Goal: Find specific page/section: Find specific page/section

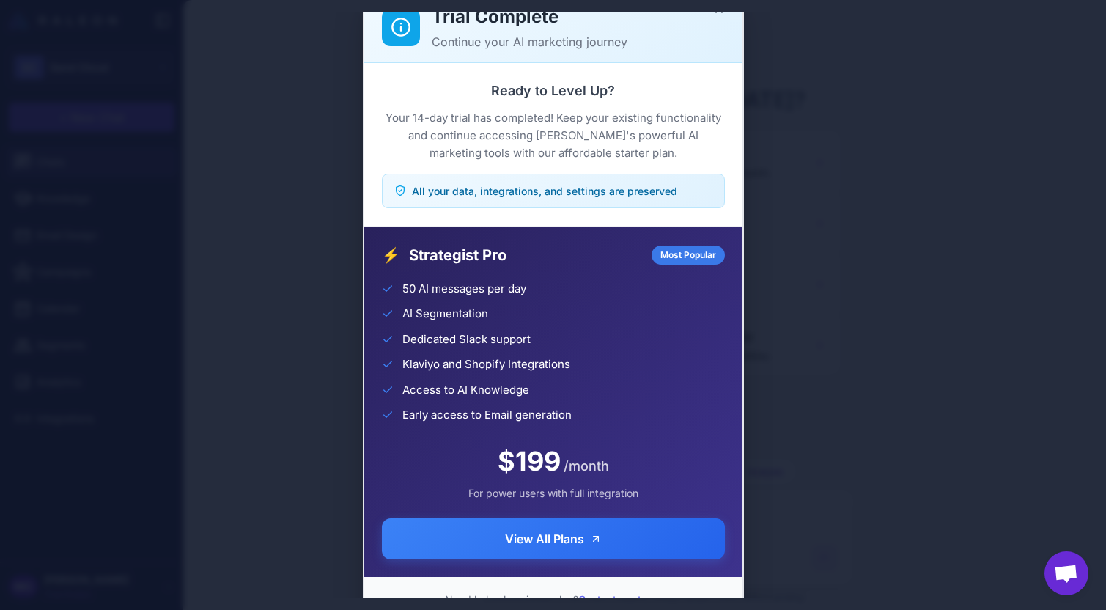
click at [88, 410] on div "Trial Complete Continue your AI marketing journey Ready to Level Up? Your 14-da…" at bounding box center [553, 305] width 1106 height 586
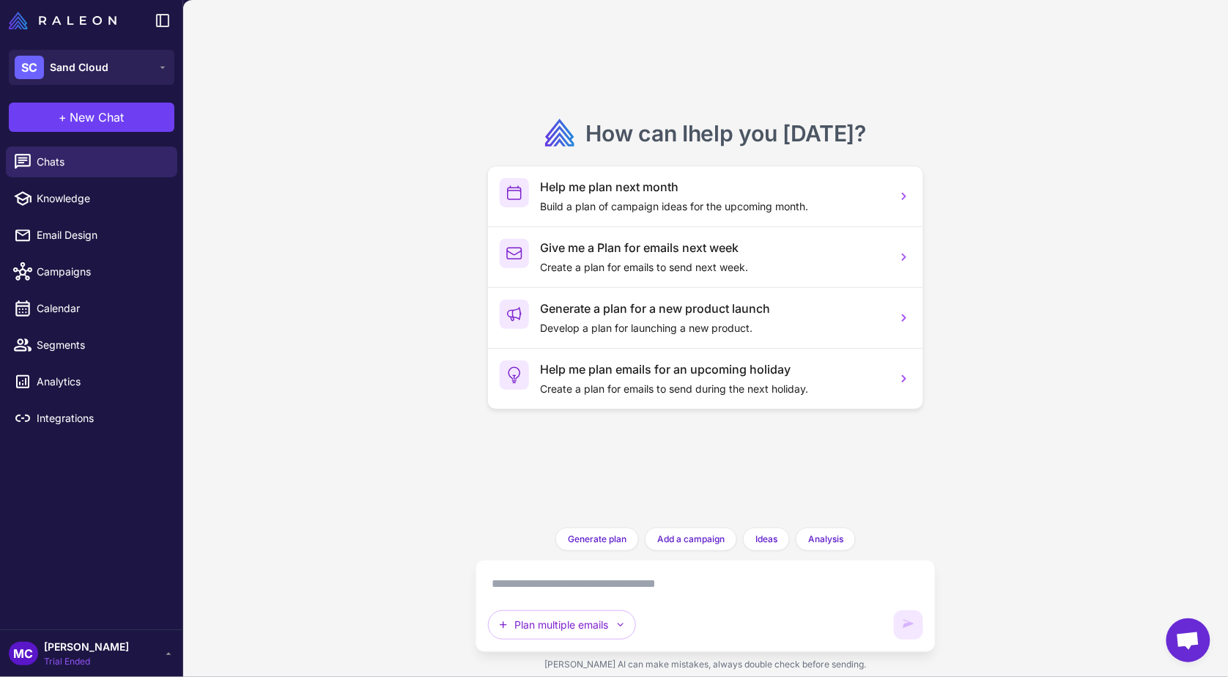
click at [166, 609] on icon at bounding box center [169, 654] width 12 height 12
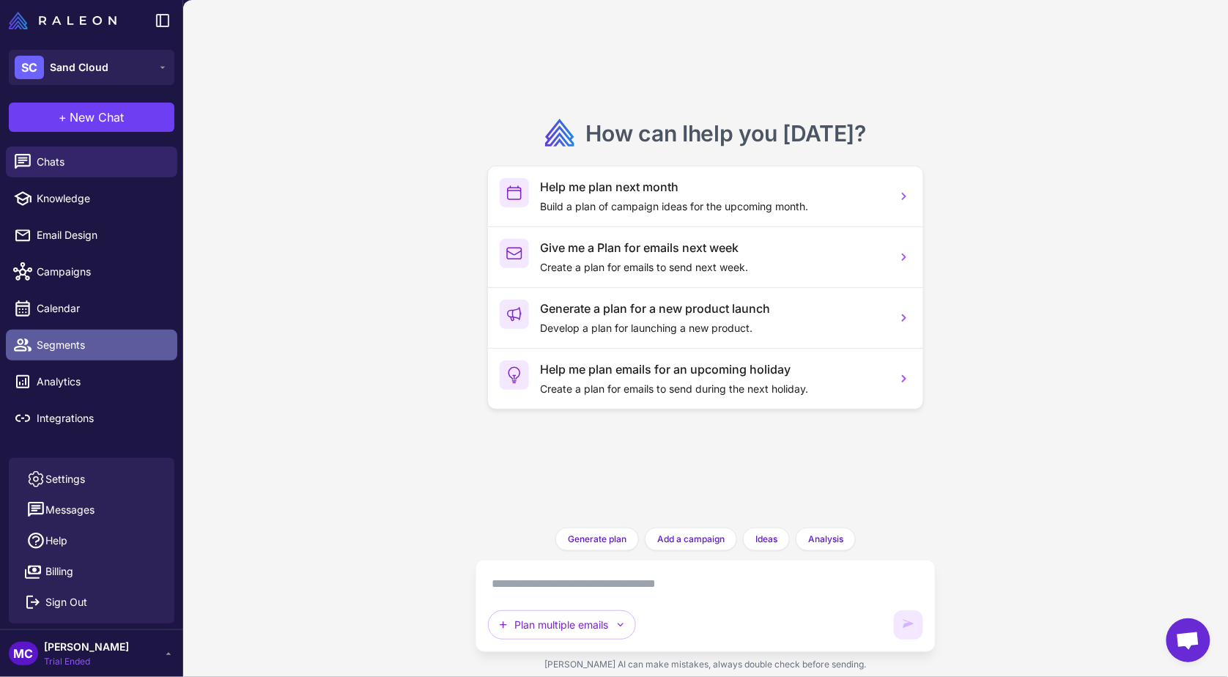
click at [96, 344] on span "Segments" at bounding box center [101, 345] width 129 height 16
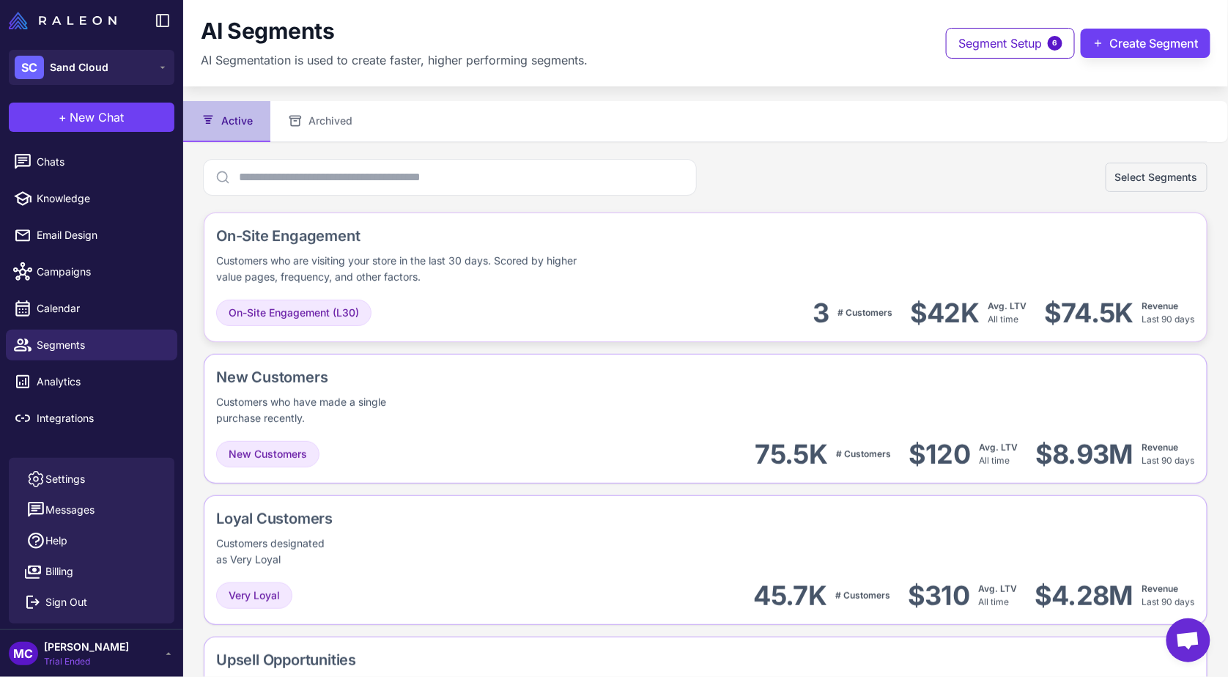
click at [430, 303] on div "On-Site Engagement (L30) 3 # Customers $42K Avg. LTV All time $74.5K Revenue La…" at bounding box center [705, 313] width 979 height 33
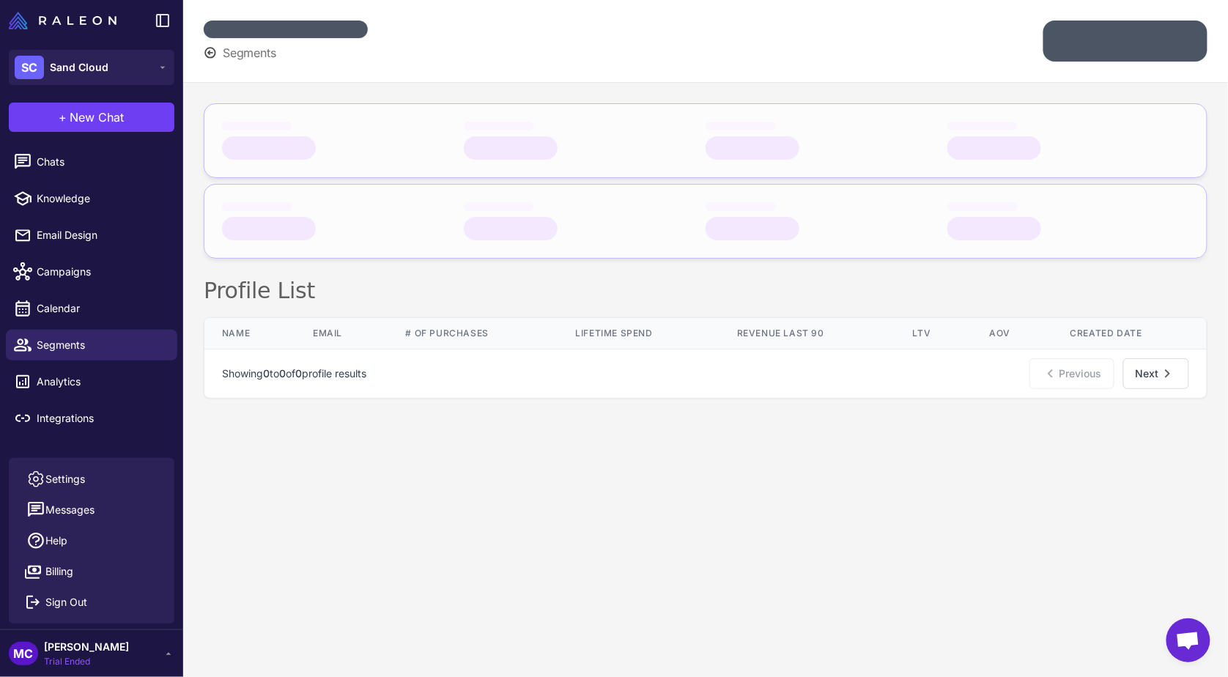
click at [212, 50] on icon at bounding box center [210, 52] width 13 height 13
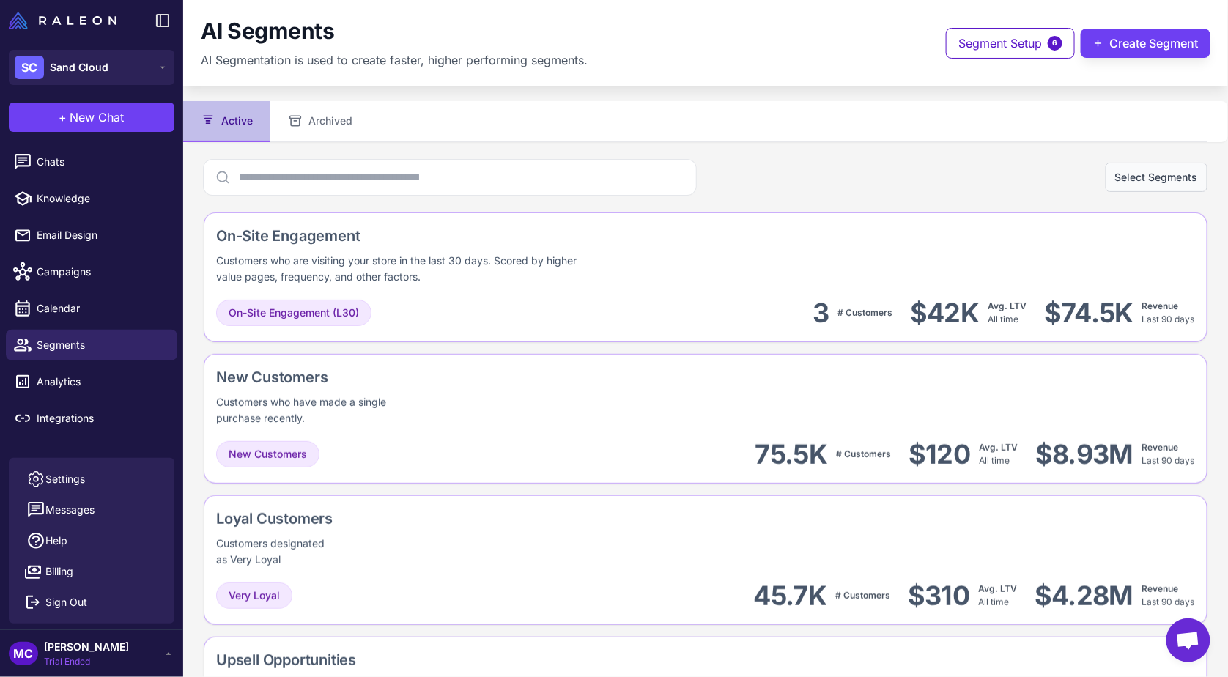
click at [1105, 173] on button "Select Segments" at bounding box center [1157, 177] width 102 height 29
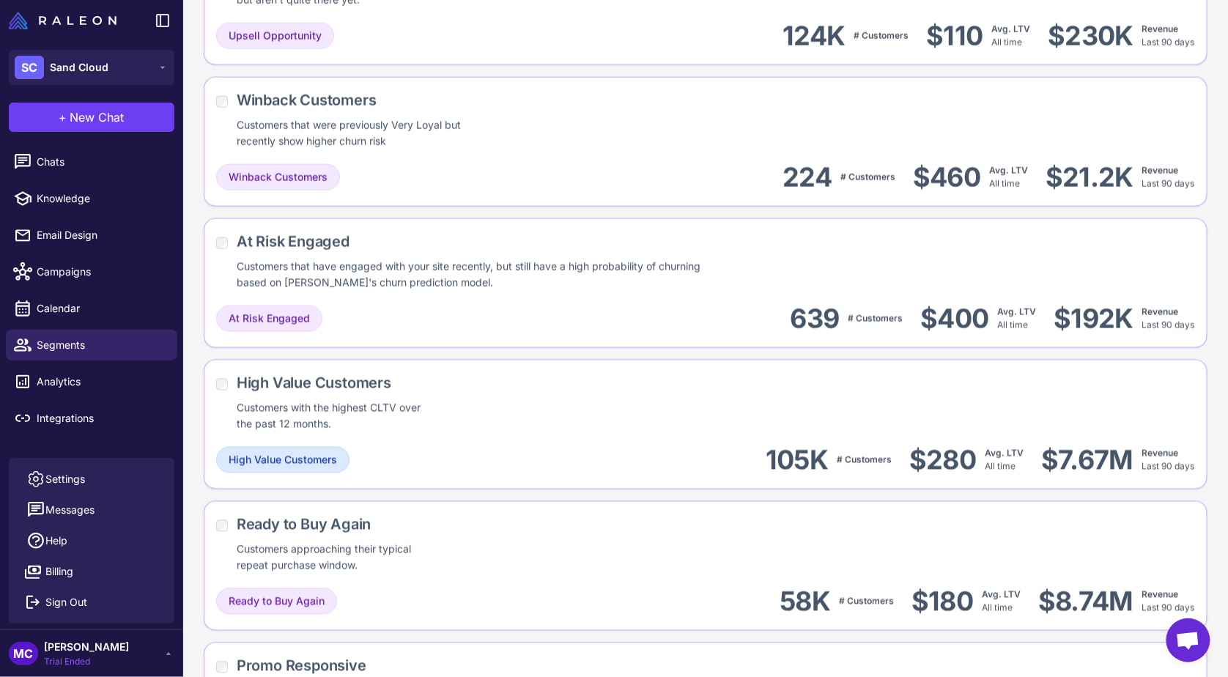
scroll to position [950, 0]
